Goal: Information Seeking & Learning: Learn about a topic

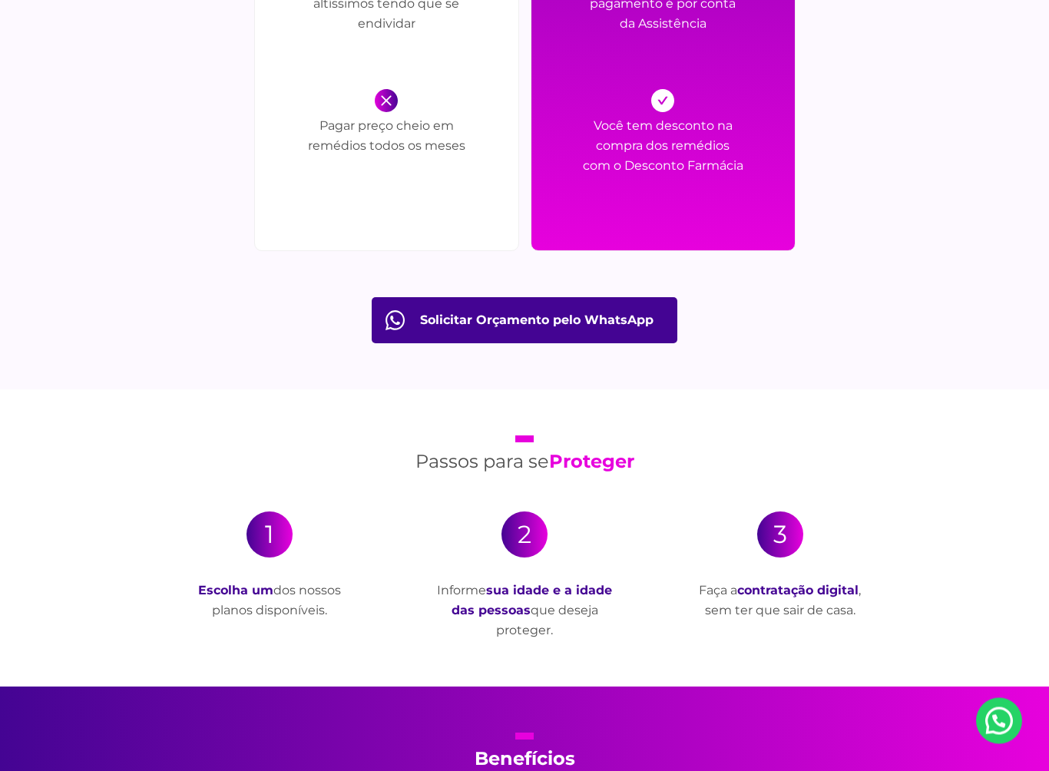
scroll to position [2393, 0]
click at [266, 542] on div "1" at bounding box center [269, 534] width 46 height 46
click at [269, 590] on strong "Escolha um" at bounding box center [235, 590] width 75 height 15
click at [610, 461] on strong "Proteger" at bounding box center [591, 461] width 85 height 22
click at [531, 554] on div "2" at bounding box center [524, 534] width 46 height 46
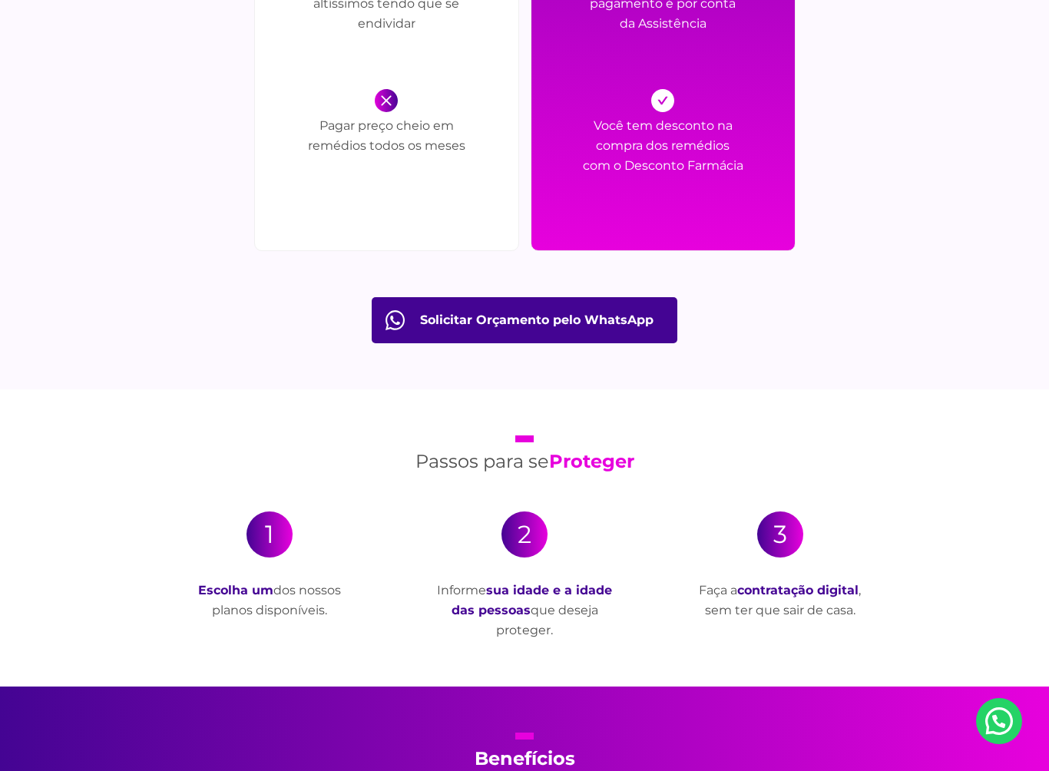
click at [816, 556] on div "3 Faça a contratação digital , sem ter que sair de casa." at bounding box center [779, 565] width 180 height 109
click at [823, 553] on div "3 Faça a contratação digital , sem ter que sair de casa." at bounding box center [779, 565] width 180 height 109
click at [826, 549] on div "3 Faça a contratação digital , sem ter que sair de casa." at bounding box center [779, 565] width 180 height 109
click at [951, 459] on section "Passos para se Proteger 1 Escolha um dos nossos planos disponíveis. 2 Informe s…" at bounding box center [524, 537] width 1049 height 297
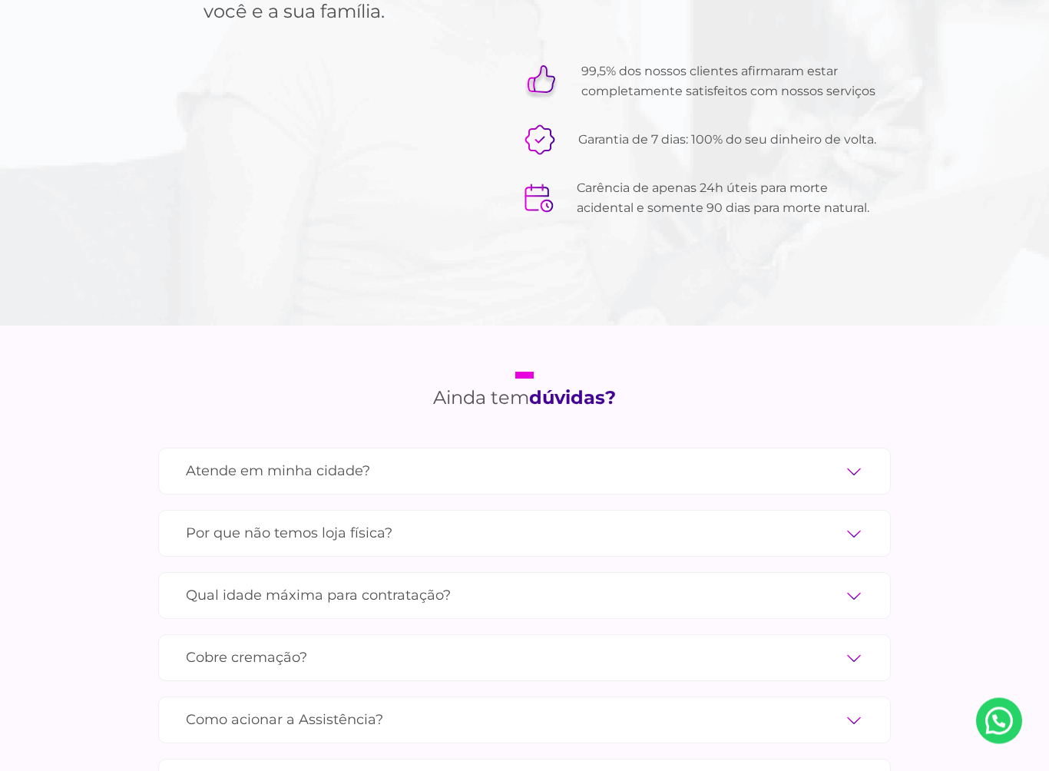
scroll to position [4819, 0]
click at [862, 582] on label "Qual idade máxima para contratação?" at bounding box center [524, 595] width 677 height 27
click at [0, 0] on input "Qual idade máxima para contratação?" at bounding box center [0, 0] width 0 height 0
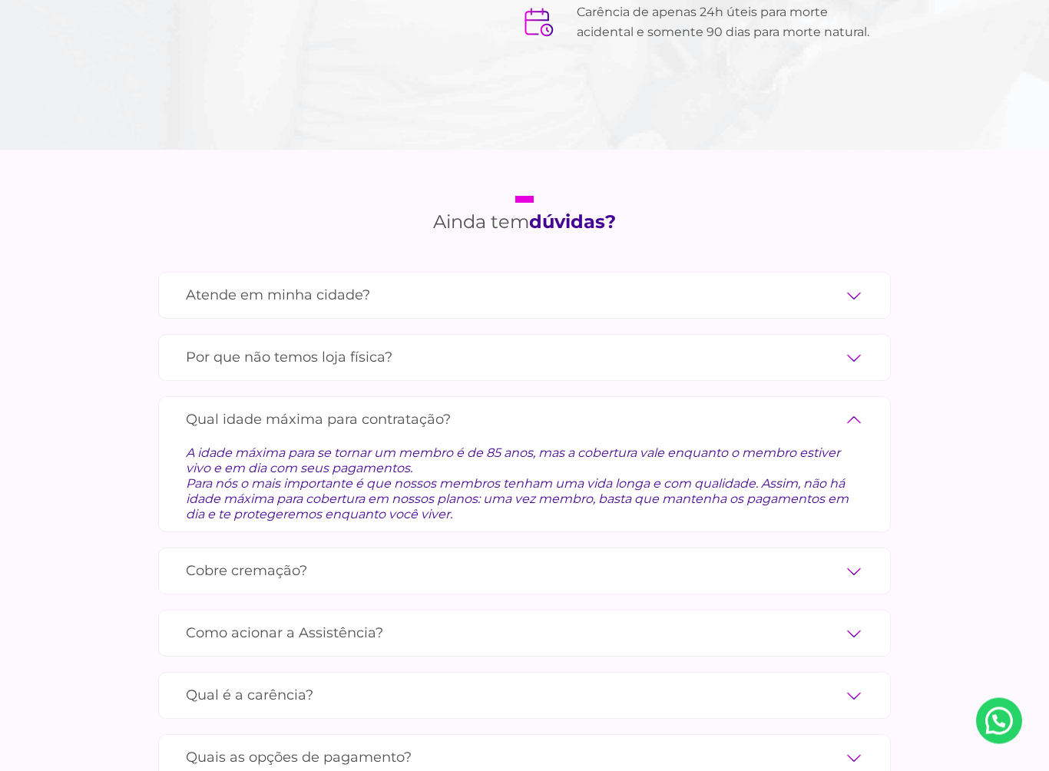
click at [861, 558] on label "Cobre cremação?" at bounding box center [524, 571] width 677 height 27
click at [0, 0] on input "Cobre cremação?" at bounding box center [0, 0] width 0 height 0
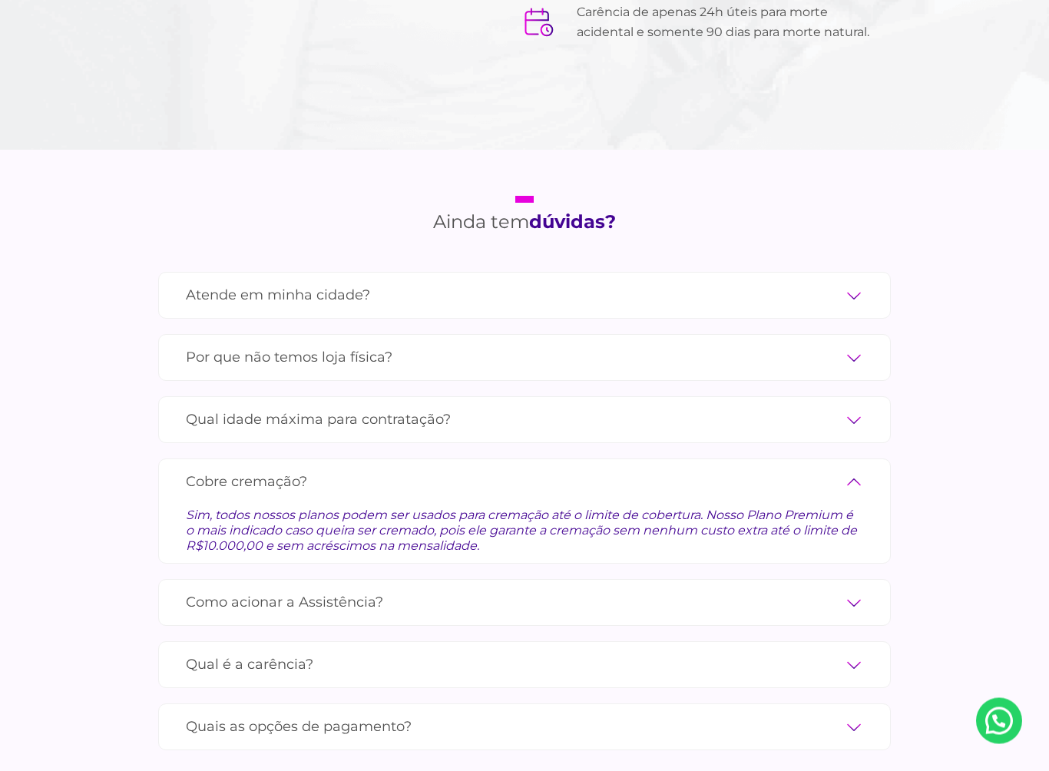
scroll to position [4995, 0]
click at [861, 589] on label "Como acionar a Assistência?" at bounding box center [524, 602] width 677 height 27
click at [0, 0] on input "Como acionar a Assistência?" at bounding box center [0, 0] width 0 height 0
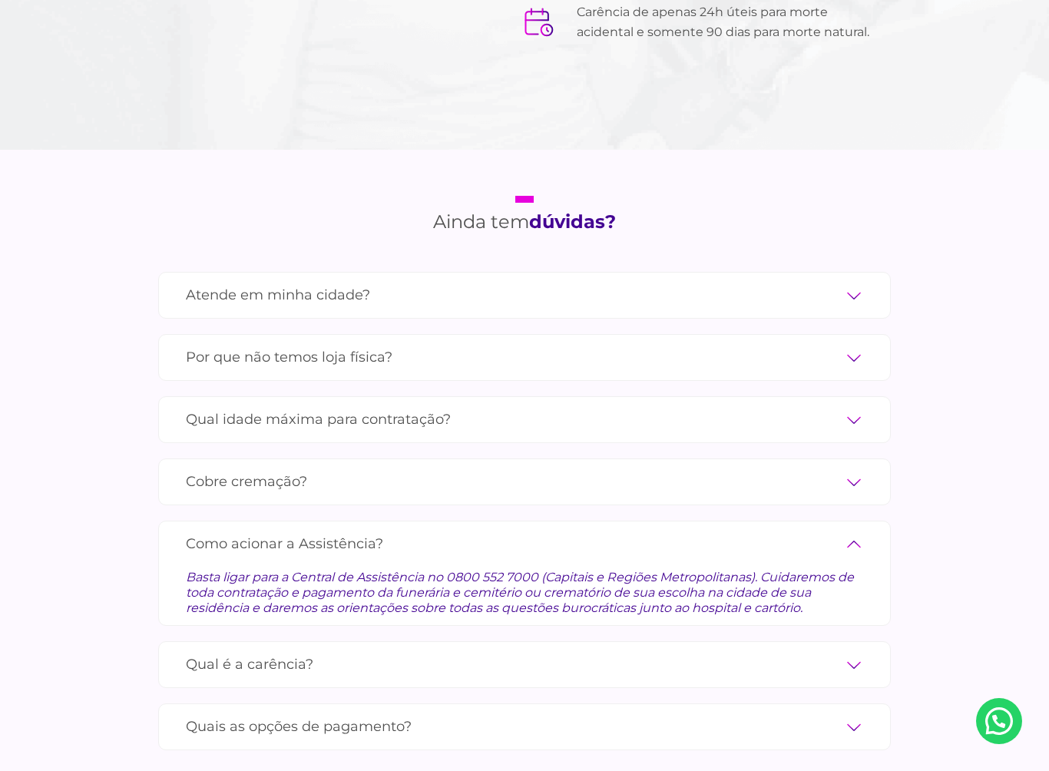
click at [861, 651] on label "Qual é a carência?" at bounding box center [524, 664] width 677 height 27
click at [0, 0] on input "Qual é a carência?" at bounding box center [0, 0] width 0 height 0
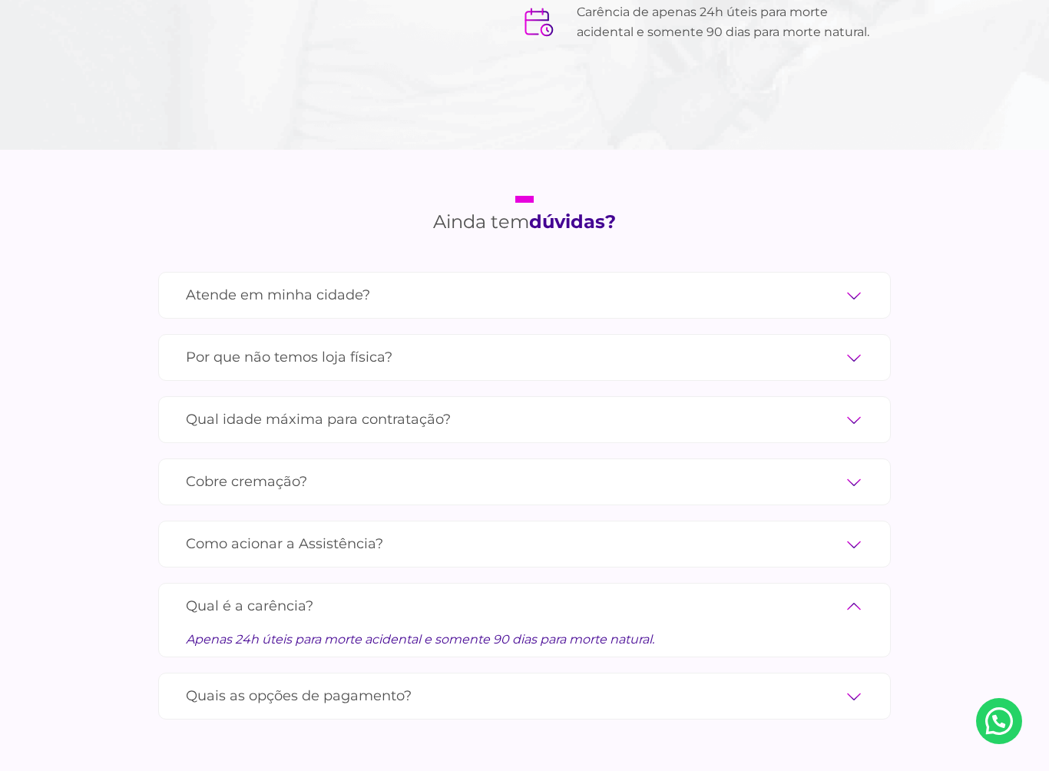
click at [861, 683] on label "Quais as opções de pagamento?" at bounding box center [524, 696] width 677 height 27
click at [0, 0] on input "Quais as opções de pagamento?" at bounding box center [0, 0] width 0 height 0
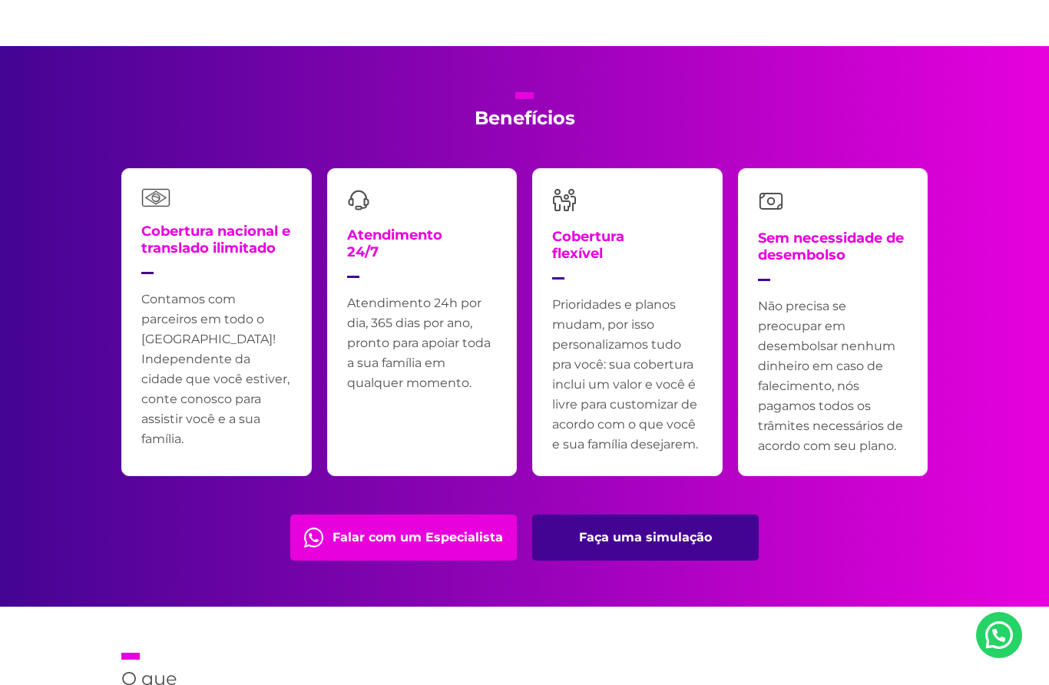
scroll to position [3033, 0]
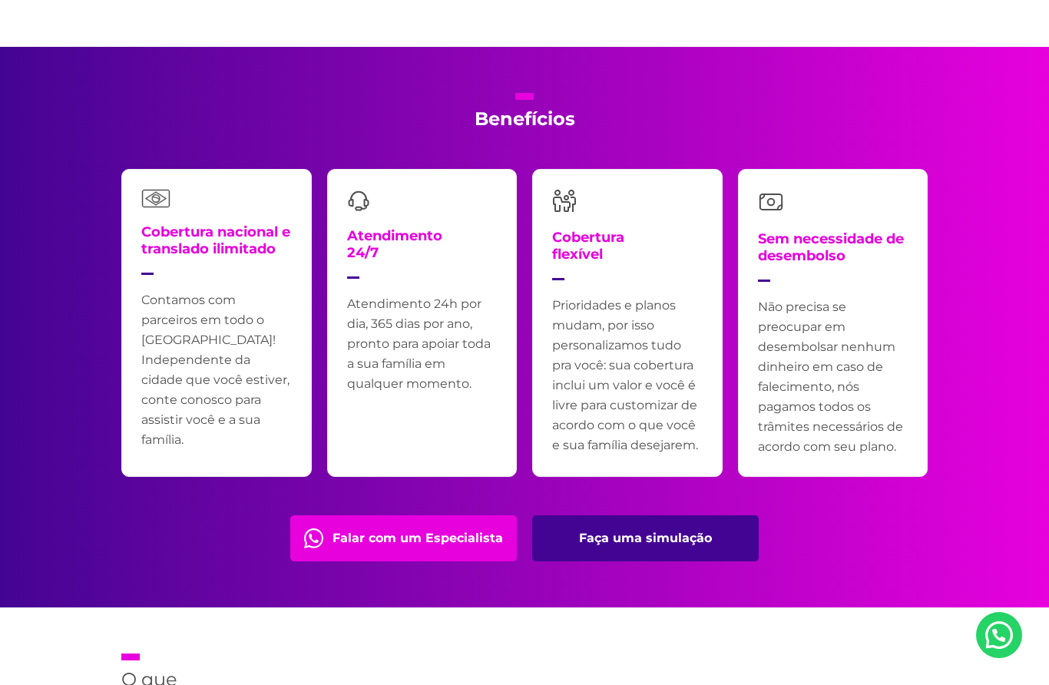
click at [676, 534] on link "Faça uma simulação" at bounding box center [645, 538] width 226 height 46
